Goal: Entertainment & Leisure: Consume media (video, audio)

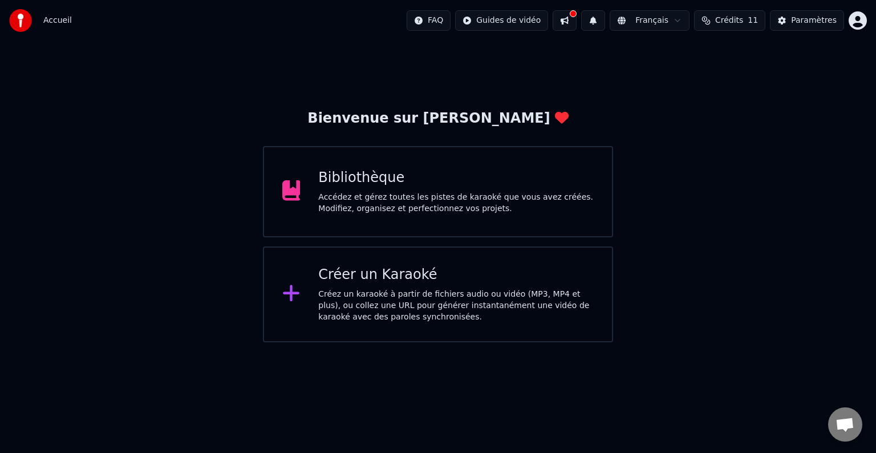
click at [459, 206] on div "Accédez et gérez toutes les pistes de karaoké que vous avez créées. Modifiez, o…" at bounding box center [455, 203] width 275 height 23
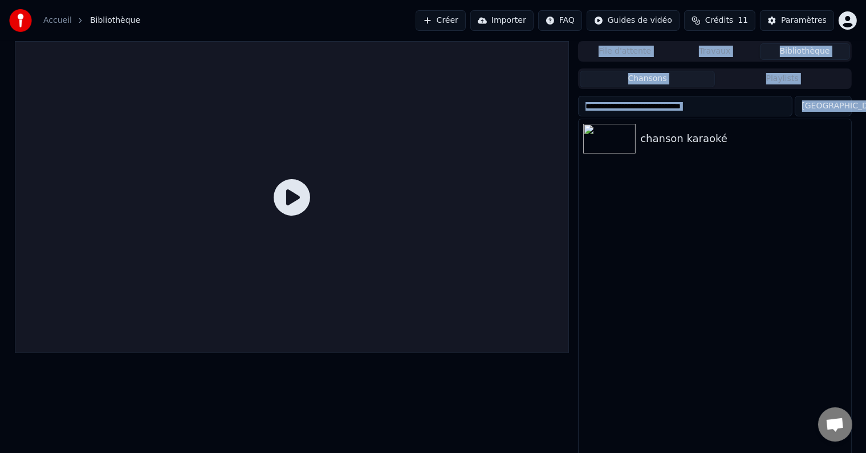
drag, startPoint x: 459, startPoint y: 206, endPoint x: 723, endPoint y: 131, distance: 275.0
click at [723, 131] on div "File d'attente Travaux Bibliothèque Chansons Playlists Trier chanson karaoké" at bounding box center [433, 249] width 855 height 417
click at [723, 131] on div "chanson karaoké" at bounding box center [737, 139] width 194 height 16
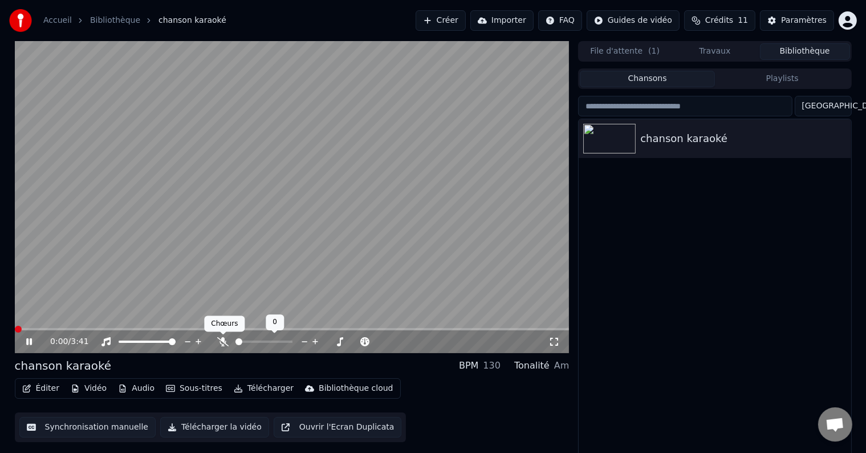
click at [221, 339] on icon at bounding box center [222, 341] width 11 height 9
click at [269, 340] on div at bounding box center [275, 341] width 92 height 11
click at [258, 340] on span at bounding box center [247, 341] width 22 height 2
click at [248, 340] on span at bounding box center [242, 341] width 13 height 2
click at [240, 339] on div at bounding box center [275, 341] width 92 height 11
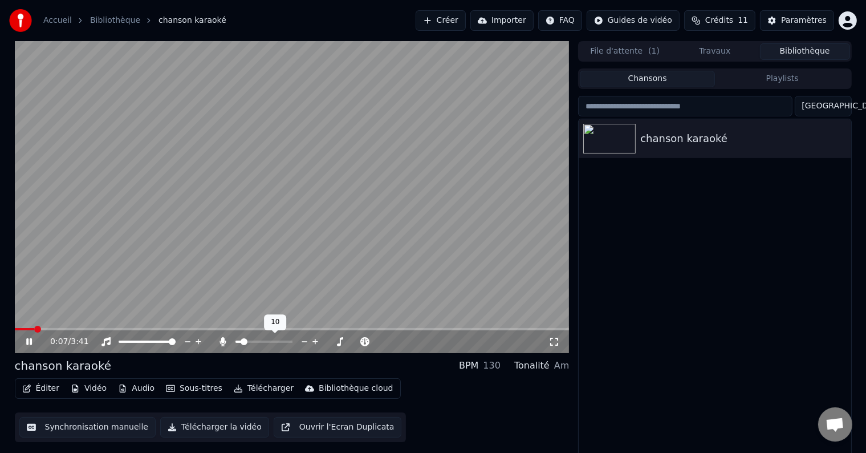
click at [241, 340] on span at bounding box center [239, 341] width 6 height 2
